Goal: Information Seeking & Learning: Learn about a topic

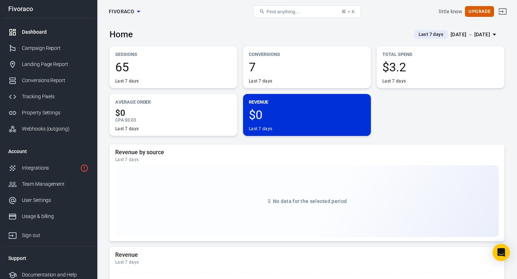
click at [428, 133] on div "Sessions 65 Last 7 days Conversions 7 Last 7 days Total Spend $3.2 Last 7 days …" at bounding box center [307, 91] width 395 height 90
click at [42, 164] on div "Integrations" at bounding box center [49, 168] width 55 height 8
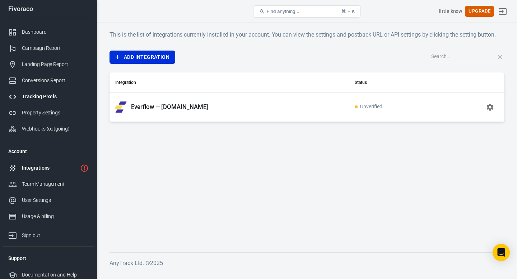
click at [45, 98] on div "Tracking Pixels" at bounding box center [55, 97] width 67 height 8
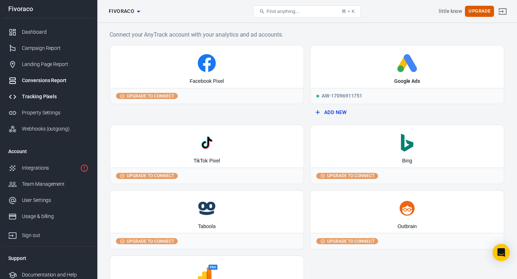
click at [50, 80] on div "Conversions Report" at bounding box center [55, 81] width 67 height 8
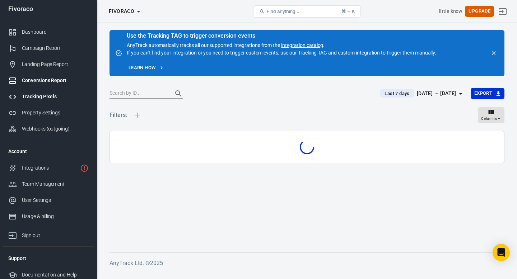
click at [47, 97] on div "Tracking Pixels" at bounding box center [55, 97] width 67 height 8
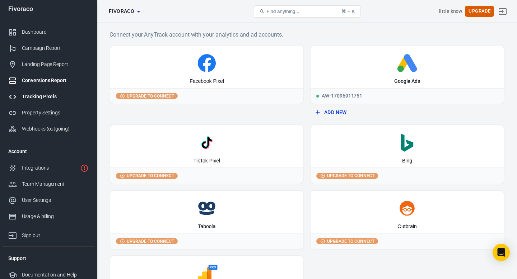
click at [52, 85] on link "Conversions Report" at bounding box center [49, 81] width 92 height 16
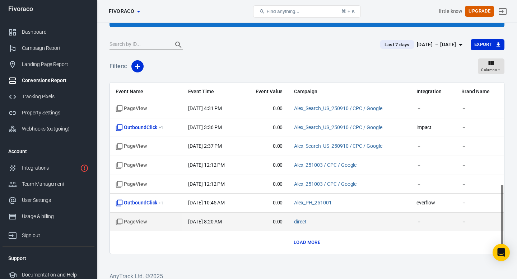
scroll to position [55, 0]
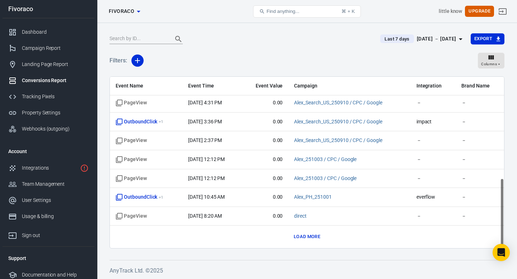
click at [313, 239] on button "Load more" at bounding box center [307, 237] width 30 height 11
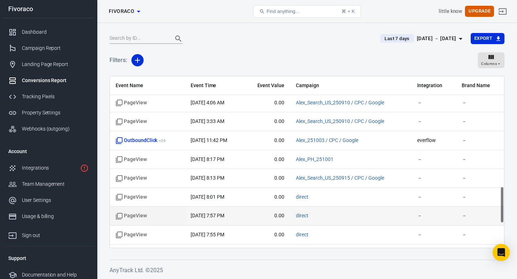
scroll to position [625, 0]
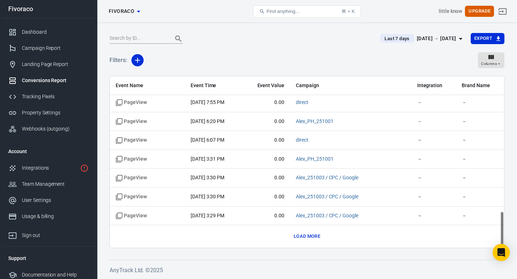
click at [312, 236] on button "Load more" at bounding box center [307, 236] width 30 height 11
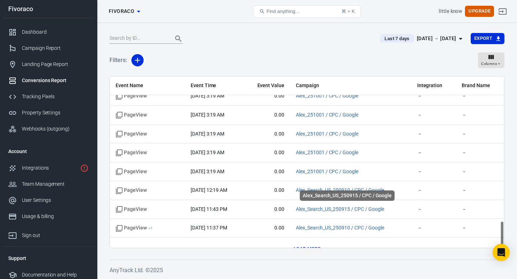
scroll to position [1003, 0]
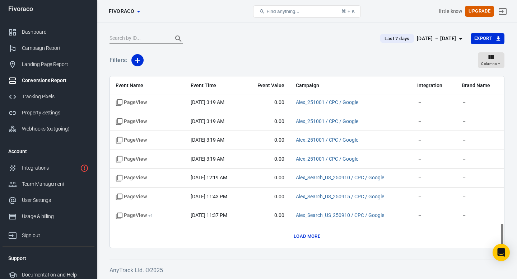
click at [311, 236] on button "Load more" at bounding box center [307, 236] width 30 height 11
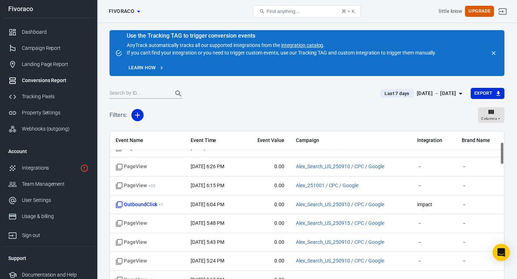
scroll to position [58, 0]
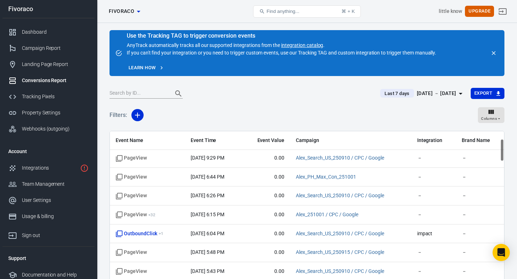
click at [394, 93] on span "Last 7 days" at bounding box center [397, 93] width 31 height 7
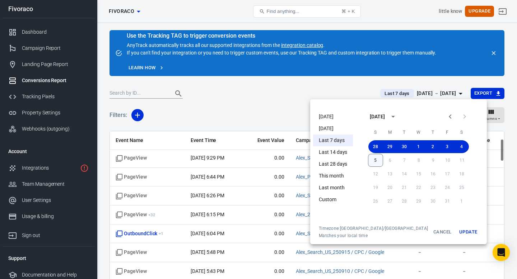
click at [368, 156] on button "5" at bounding box center [375, 160] width 15 height 13
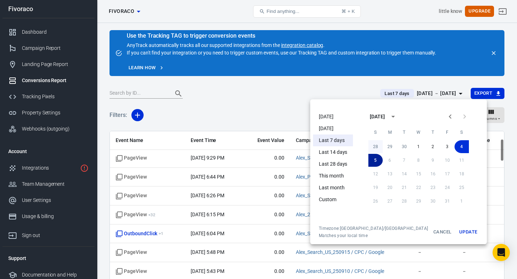
click at [369, 146] on button "28" at bounding box center [376, 146] width 14 height 13
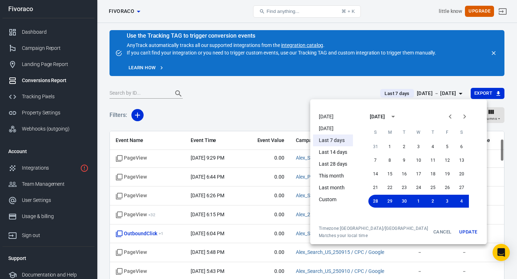
click at [457, 229] on button "Update" at bounding box center [468, 232] width 23 height 13
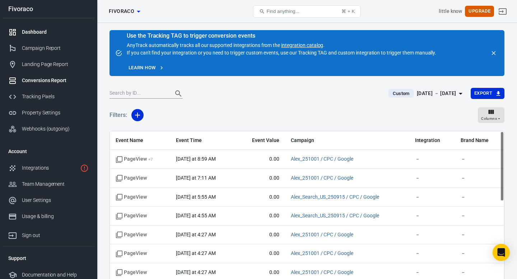
click at [52, 36] on link "Dashboard" at bounding box center [49, 32] width 92 height 16
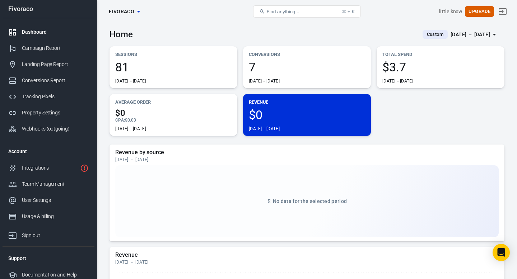
click at [277, 75] on div "[DATE]－[DATE]" at bounding box center [307, 72] width 116 height 23
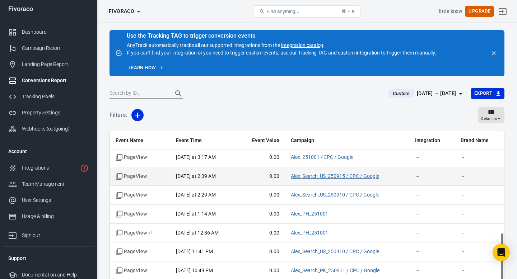
scroll to position [55, 0]
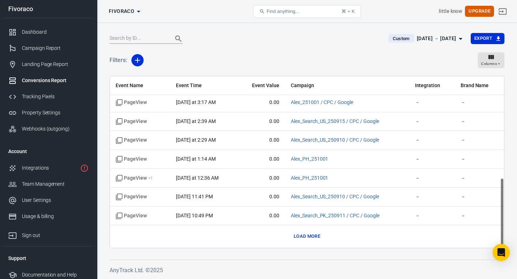
click at [309, 237] on button "Load more" at bounding box center [307, 236] width 30 height 11
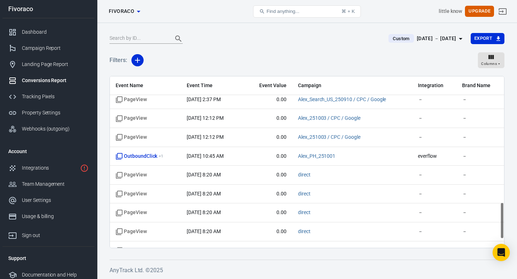
scroll to position [625, 0]
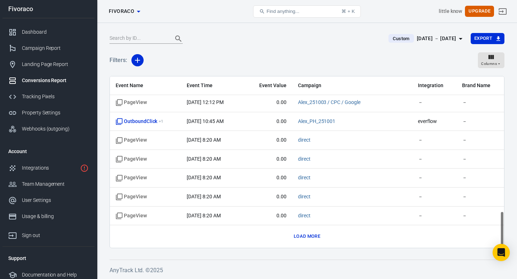
click at [298, 232] on button "Load more" at bounding box center [307, 236] width 30 height 11
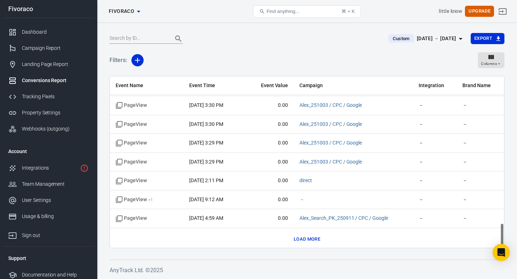
scroll to position [1003, 0]
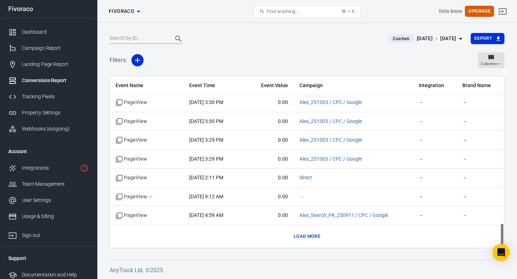
click at [307, 236] on button "Load more" at bounding box center [307, 236] width 30 height 11
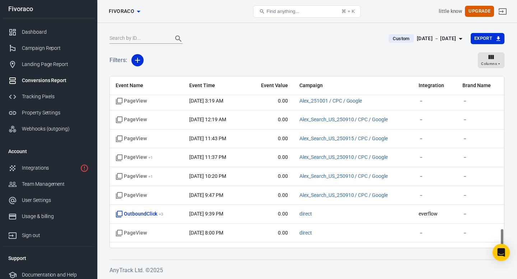
scroll to position [1381, 0]
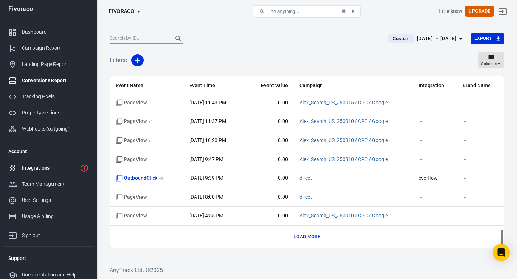
click at [52, 171] on div "Integrations" at bounding box center [49, 168] width 55 height 8
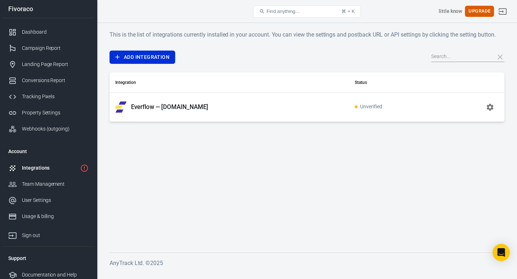
click at [184, 115] on td "Everflow — [DOMAIN_NAME]" at bounding box center [230, 107] width 240 height 29
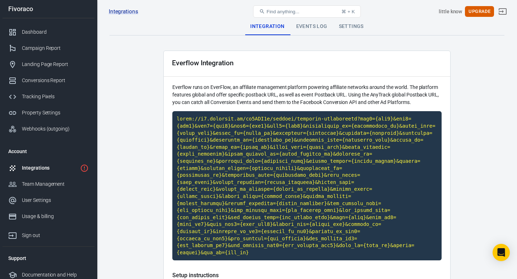
click at [314, 31] on div "Events Log" at bounding box center [312, 26] width 43 height 17
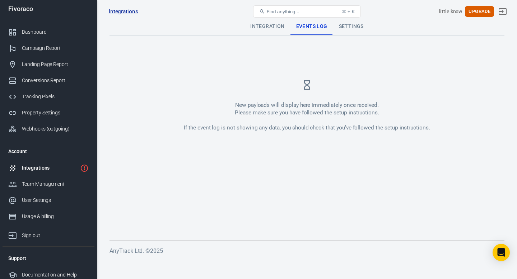
click at [343, 27] on div "Settings" at bounding box center [351, 26] width 36 height 17
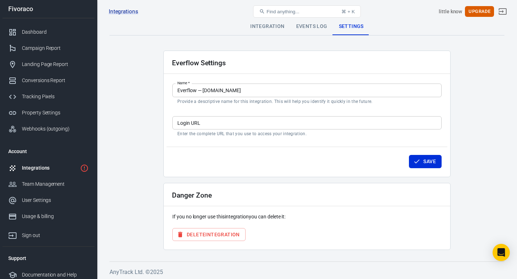
click at [275, 31] on div "Integration" at bounding box center [268, 26] width 46 height 17
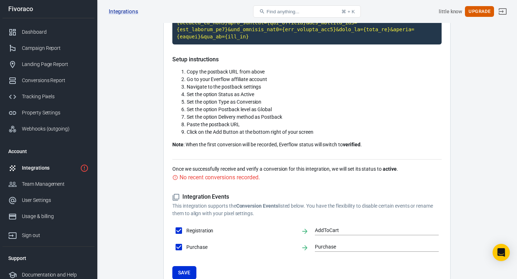
scroll to position [221, 0]
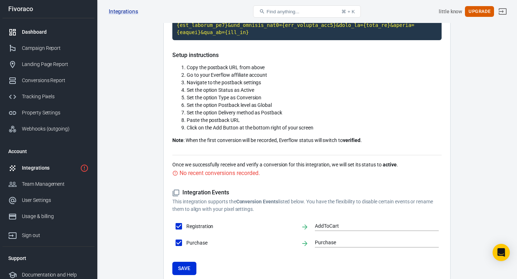
click at [42, 28] on div "Dashboard" at bounding box center [55, 32] width 67 height 8
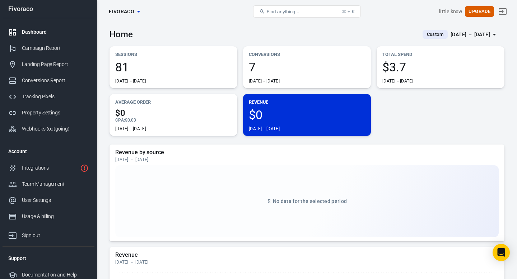
click at [286, 73] on span "7" at bounding box center [307, 67] width 116 height 12
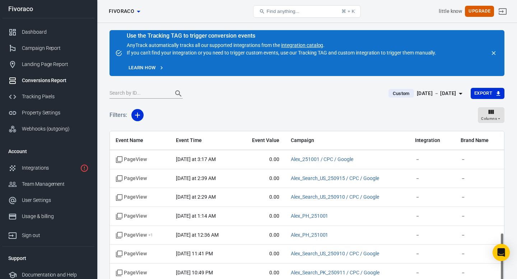
scroll to position [247, 0]
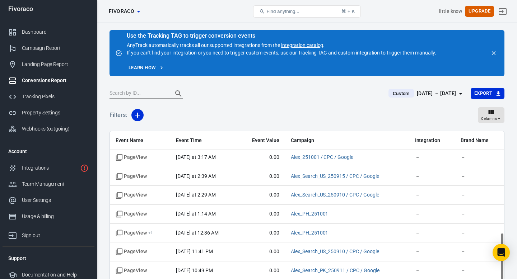
click at [496, 55] on icon "close" at bounding box center [494, 53] width 6 height 6
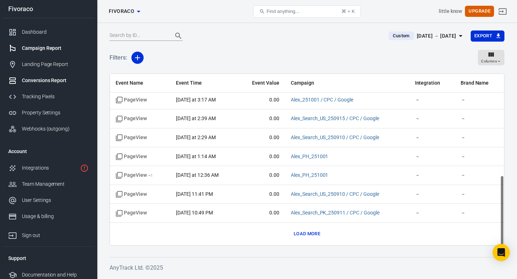
click at [56, 46] on div "Campaign Report" at bounding box center [55, 49] width 67 height 8
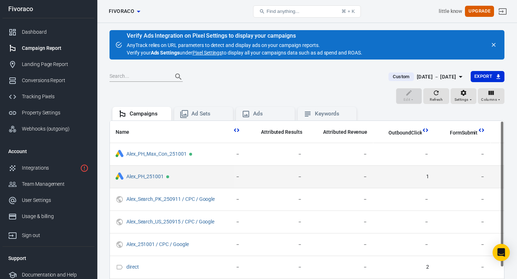
scroll to position [0, 362]
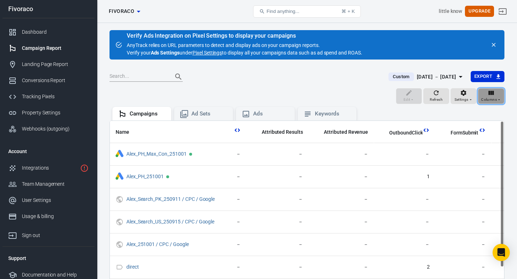
click at [485, 98] on span "Columns" at bounding box center [489, 100] width 16 height 6
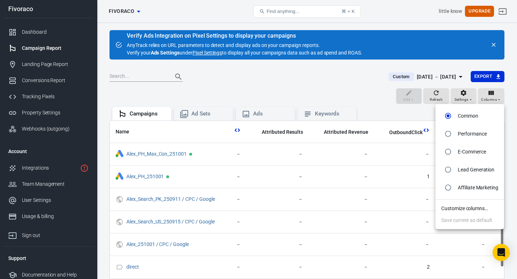
click at [407, 183] on div at bounding box center [258, 139] width 517 height 279
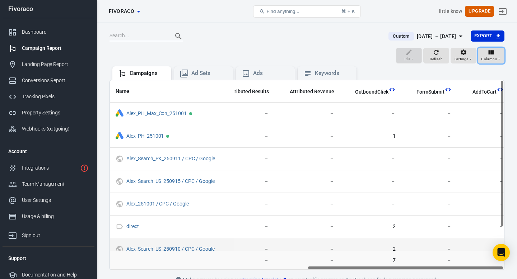
scroll to position [0, 0]
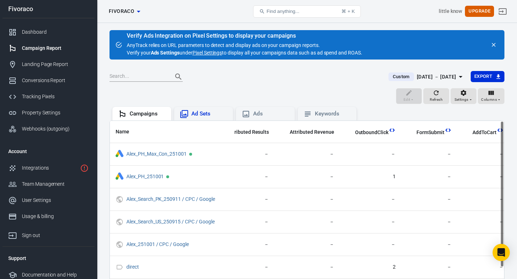
click at [205, 112] on div "Ad Sets" at bounding box center [209, 114] width 36 height 8
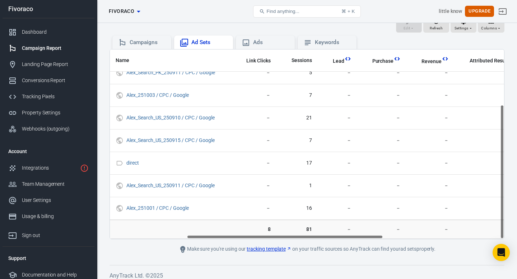
scroll to position [77, 0]
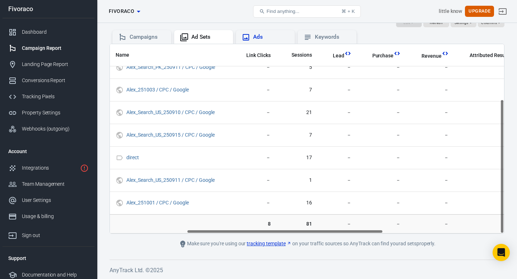
click at [273, 40] on div "Ads" at bounding box center [271, 37] width 36 height 8
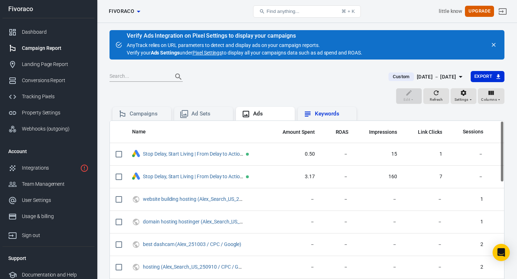
click at [323, 114] on div "Keywords" at bounding box center [333, 114] width 36 height 8
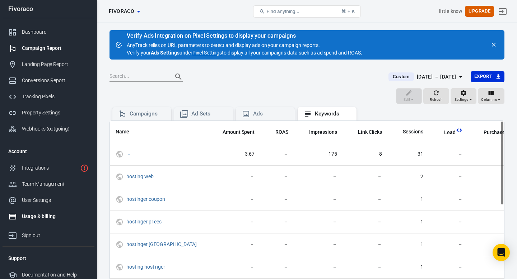
click at [45, 214] on div "Usage & billing" at bounding box center [55, 217] width 67 height 8
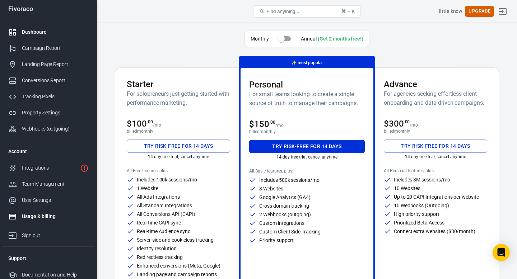
click at [50, 31] on div "Dashboard" at bounding box center [55, 32] width 67 height 8
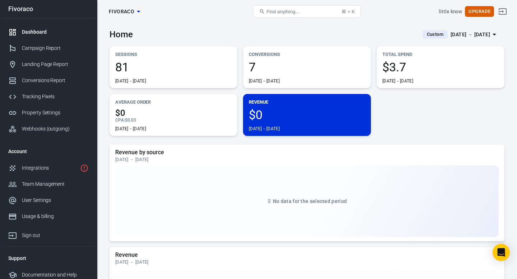
click at [37, 25] on link "Dashboard" at bounding box center [49, 32] width 92 height 16
click at [52, 164] on link "Integrations" at bounding box center [49, 168] width 92 height 16
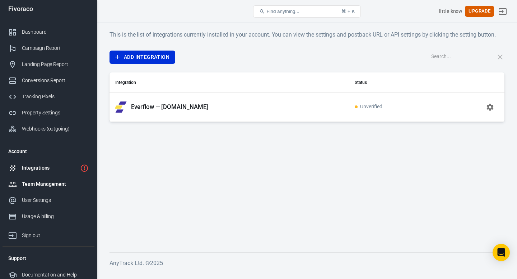
click at [53, 188] on link "Team Management" at bounding box center [49, 184] width 92 height 16
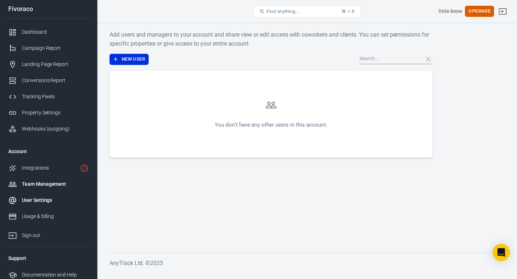
click at [47, 203] on div "User Settings" at bounding box center [55, 201] width 67 height 8
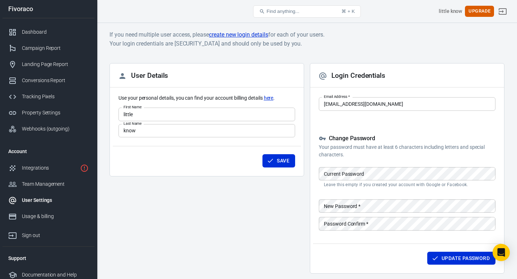
click at [47, 208] on link "User Settings" at bounding box center [49, 201] width 92 height 16
click at [47, 214] on div "Usage & billing" at bounding box center [55, 217] width 67 height 8
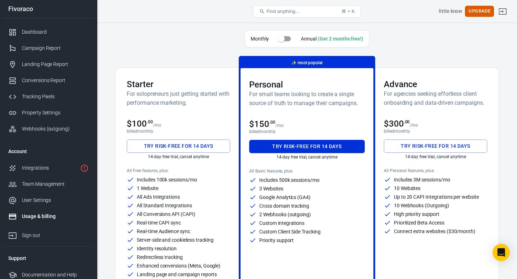
click at [287, 39] on input "checkbox" at bounding box center [281, 39] width 41 height 14
checkbox input "true"
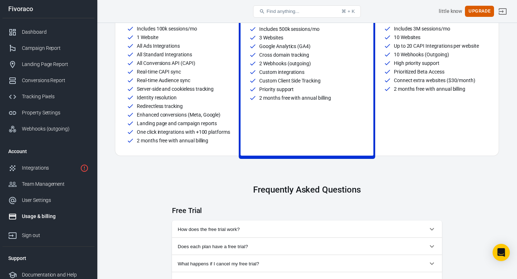
scroll to position [172, 0]
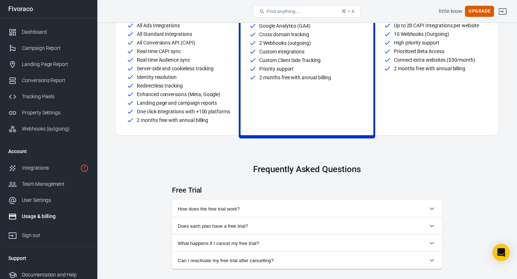
click at [313, 245] on span "What happens if I cancel my free trial?" at bounding box center [303, 243] width 250 height 5
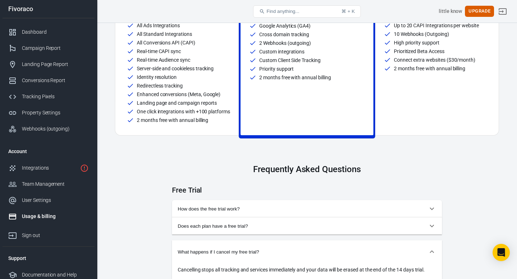
click at [355, 173] on h3 "Frequently Asked Questions" at bounding box center [307, 169] width 270 height 10
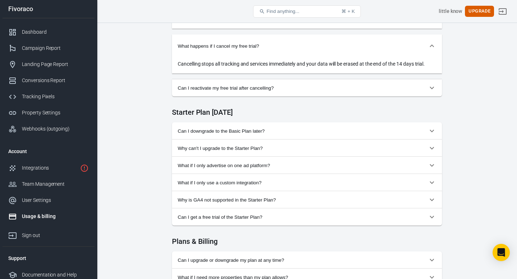
scroll to position [387, 0]
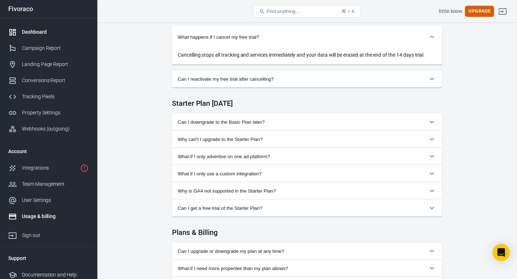
click at [41, 36] on div "Dashboard" at bounding box center [55, 32] width 67 height 8
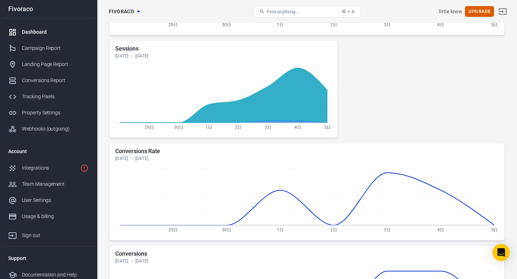
scroll to position [303, 0]
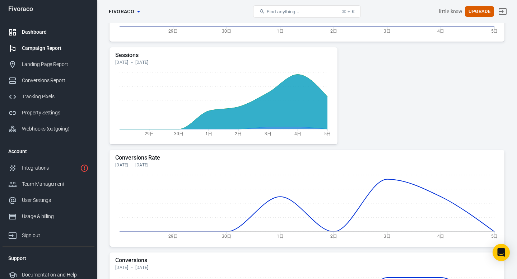
click at [45, 45] on div "Campaign Report" at bounding box center [55, 49] width 67 height 8
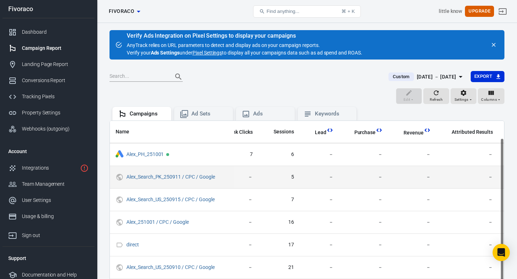
scroll to position [22, 0]
